Goal: Find specific page/section: Find specific page/section

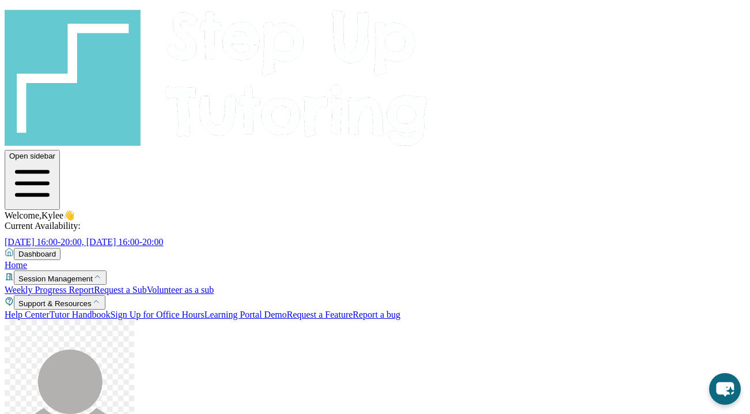
click at [164, 237] on span "[DATE] 16:00-20:00, [DATE] 16:00-20:00" at bounding box center [84, 242] width 159 height 10
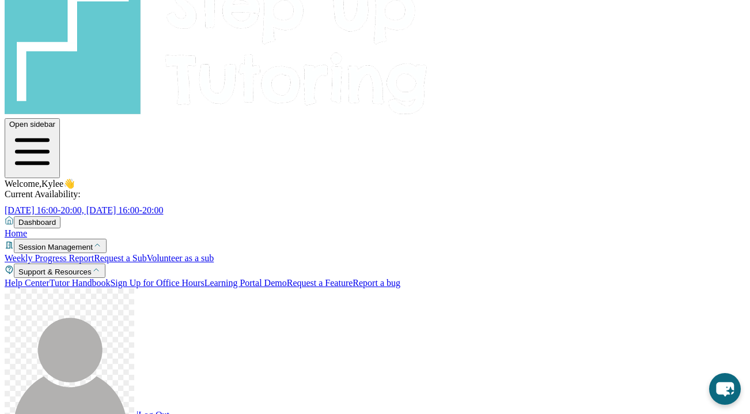
scroll to position [32, 0]
click at [50, 277] on link "Help Center" at bounding box center [27, 282] width 45 height 10
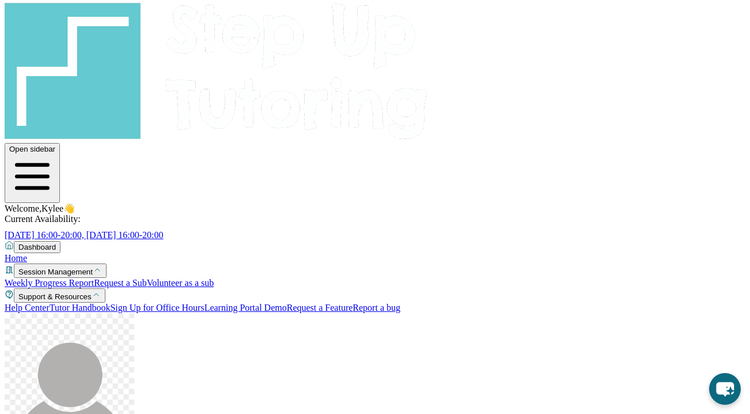
scroll to position [32, 0]
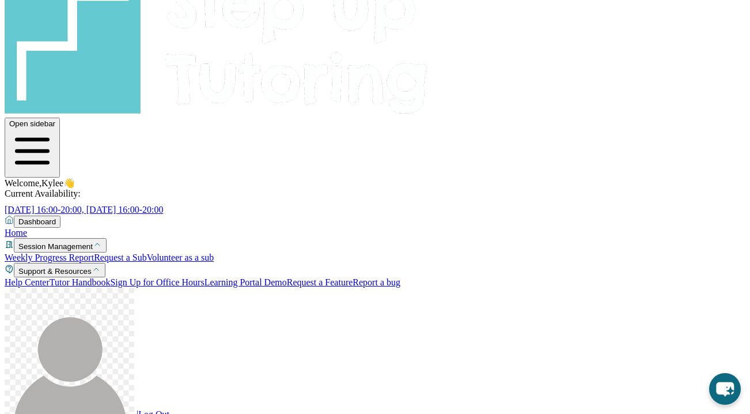
click at [50, 277] on link "Help Center" at bounding box center [27, 282] width 45 height 10
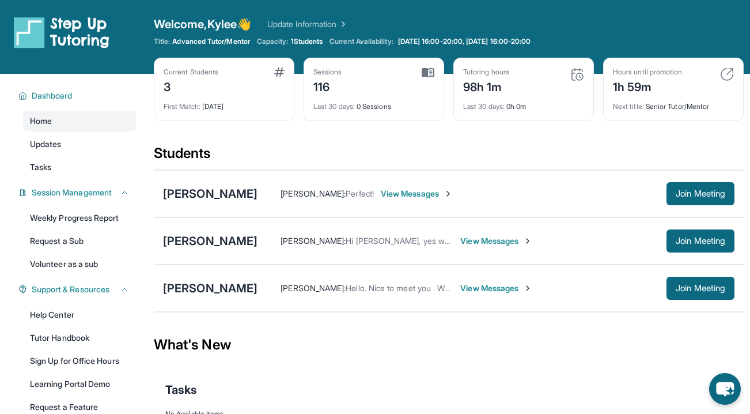
click at [282, 71] on img at bounding box center [279, 71] width 10 height 9
click at [188, 97] on div "First Match : [DATE]" at bounding box center [224, 103] width 121 height 16
click at [682, 90] on div "1h 59m" at bounding box center [647, 86] width 69 height 18
click at [727, 75] on img at bounding box center [727, 74] width 14 height 14
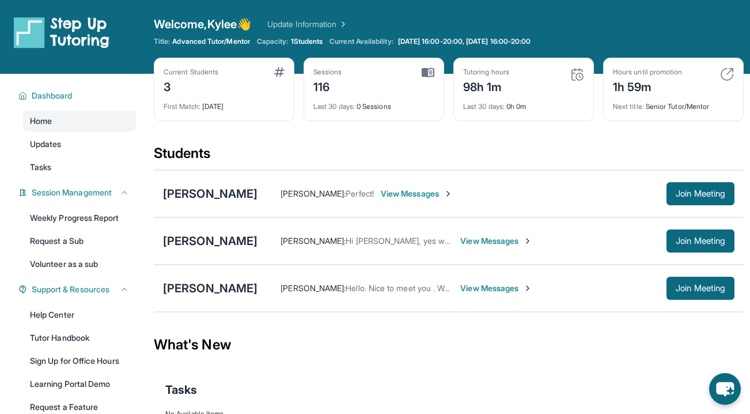
click at [659, 73] on div "Hours until promotion" at bounding box center [647, 71] width 69 height 9
click at [731, 73] on img at bounding box center [727, 74] width 14 height 14
click at [235, 43] on span "Advanced Tutor/Mentor" at bounding box center [210, 41] width 77 height 9
click at [220, 27] on span "Welcome, Kylee 👋" at bounding box center [202, 24] width 97 height 16
click at [229, 284] on div "[PERSON_NAME]" at bounding box center [210, 288] width 95 height 16
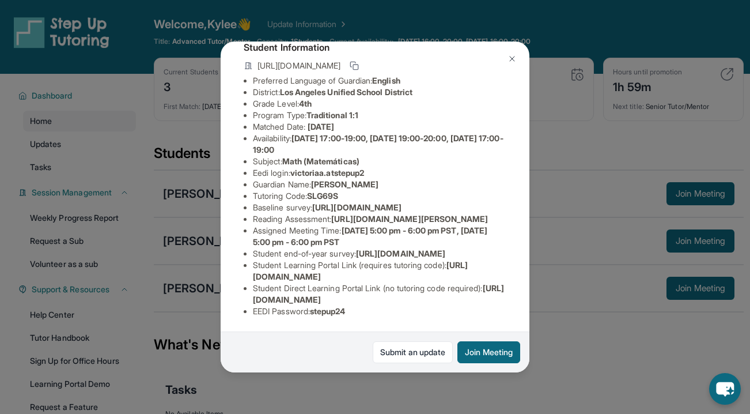
scroll to position [165, 0]
click at [517, 59] on button at bounding box center [512, 58] width 23 height 23
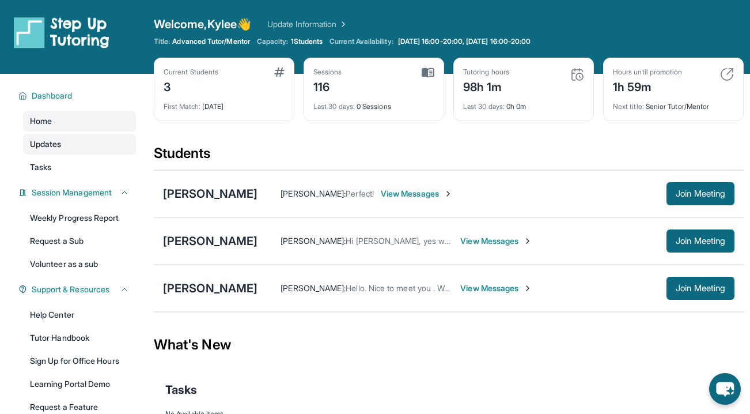
click at [58, 144] on span "Updates" at bounding box center [46, 144] width 32 height 12
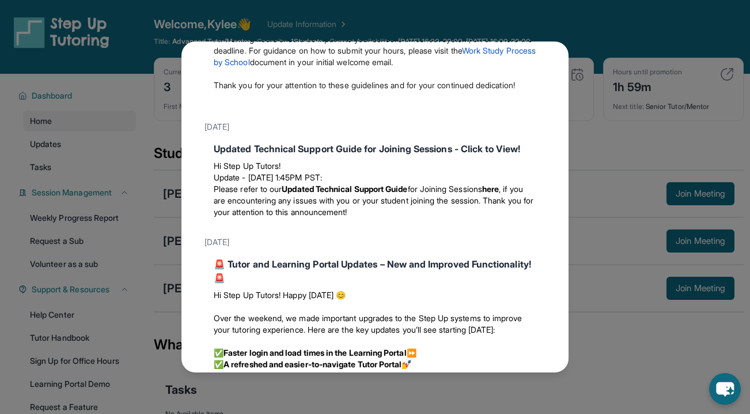
scroll to position [669, 0]
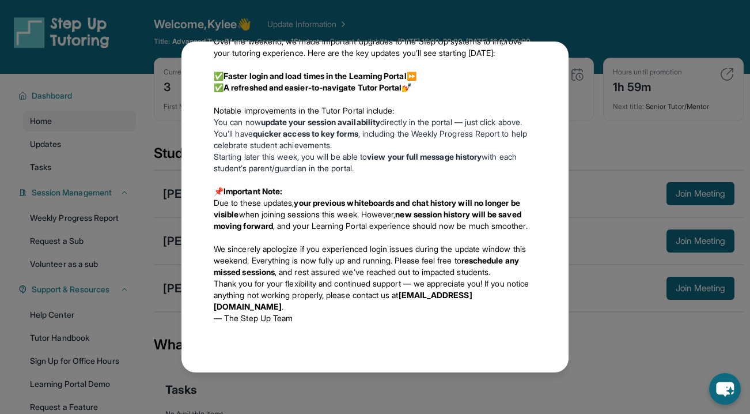
click at [441, 10] on div "Updates May 23rd Work Study Tutor Hour Logging Dear Work Study Tutors, I hope y…" at bounding box center [375, 207] width 750 height 414
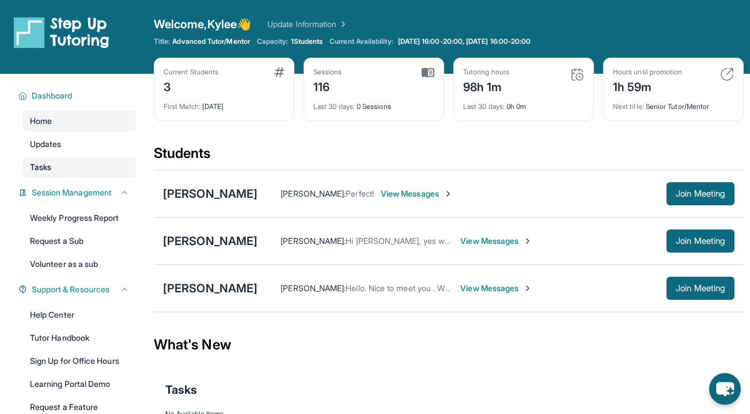
click at [33, 175] on link "Tasks" at bounding box center [79, 167] width 113 height 21
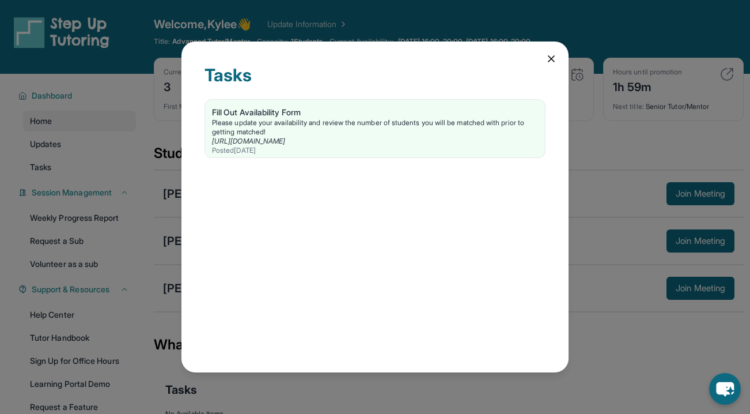
click at [550, 61] on icon at bounding box center [552, 59] width 12 height 12
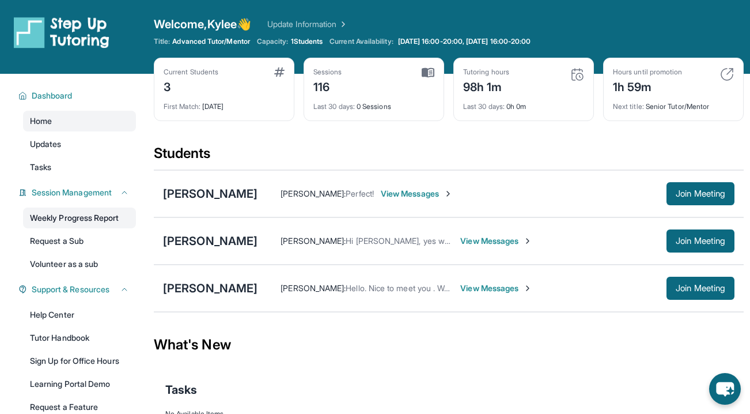
click at [80, 225] on link "Weekly Progress Report" at bounding box center [79, 218] width 113 height 21
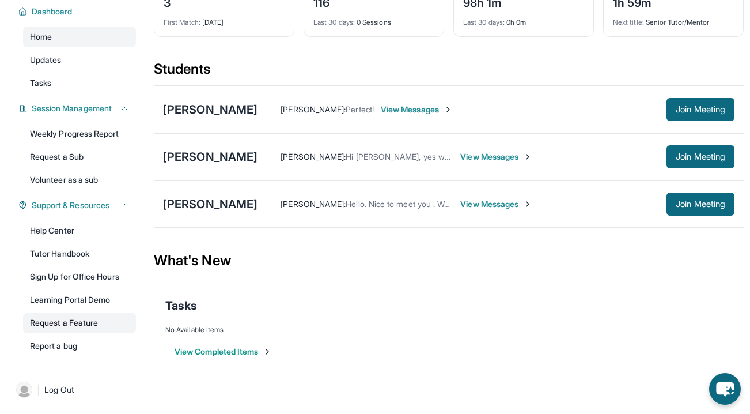
scroll to position [0, 0]
